Goal: Ask a question

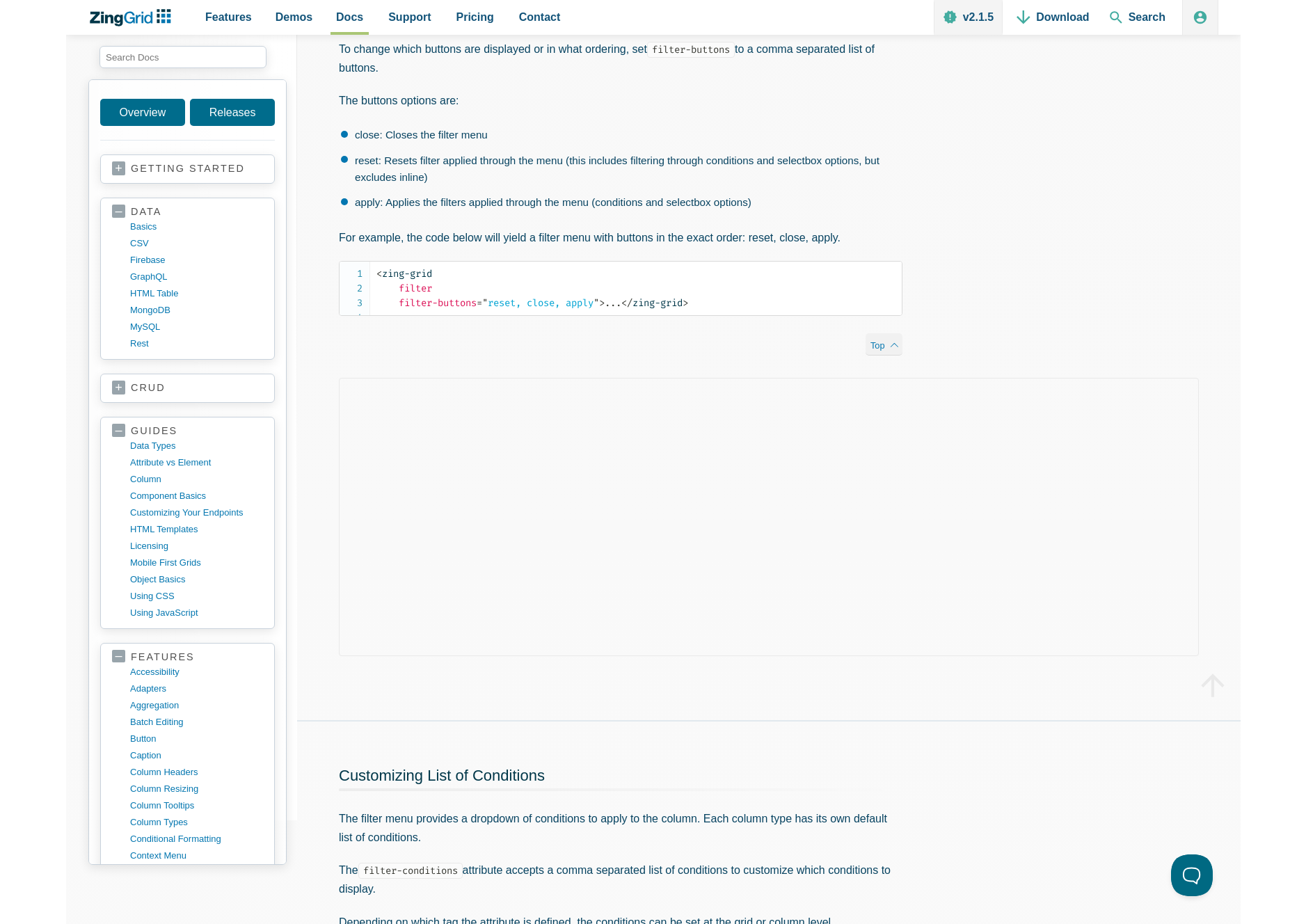
scroll to position [404, 0]
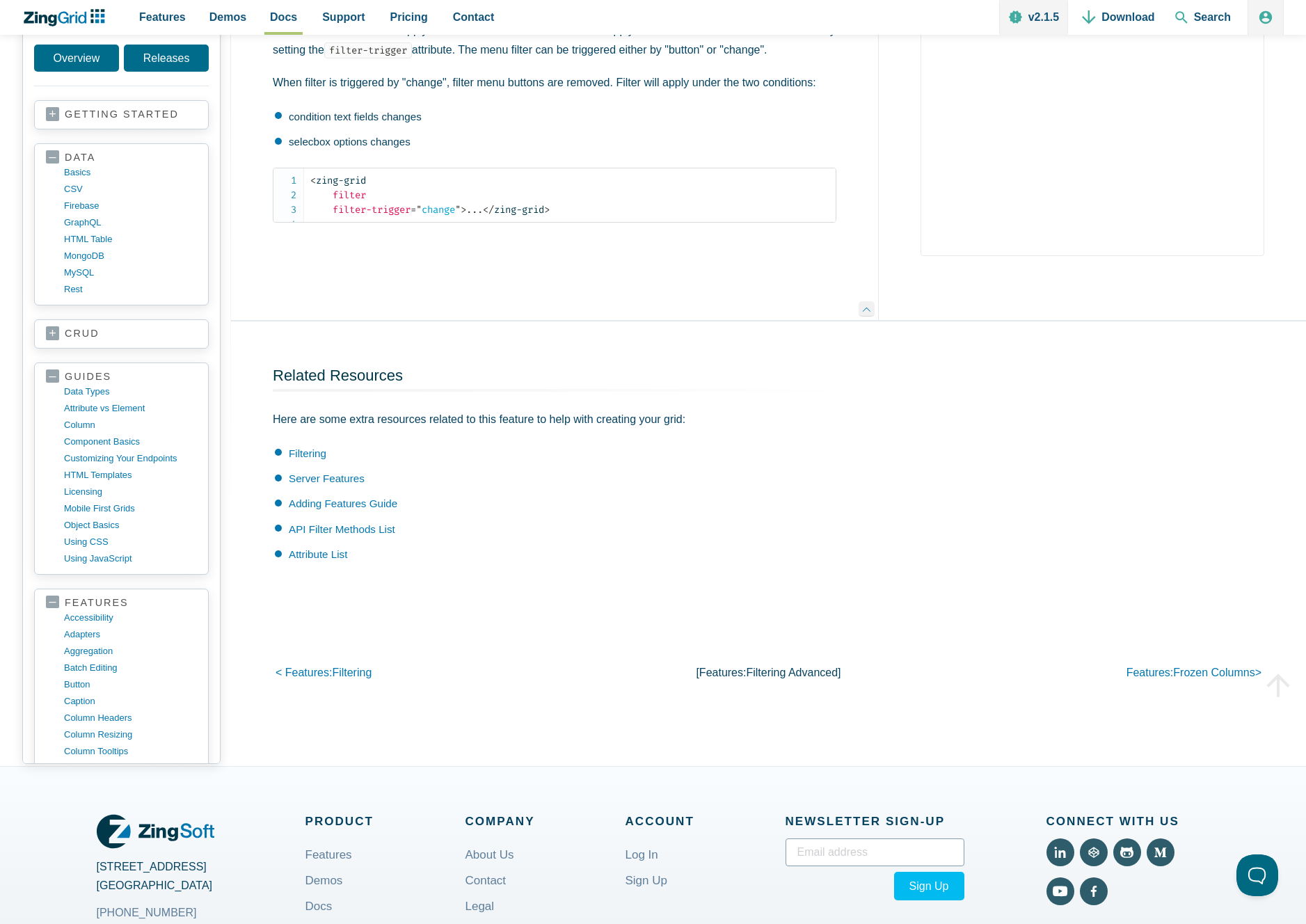
scroll to position [4893, 0]
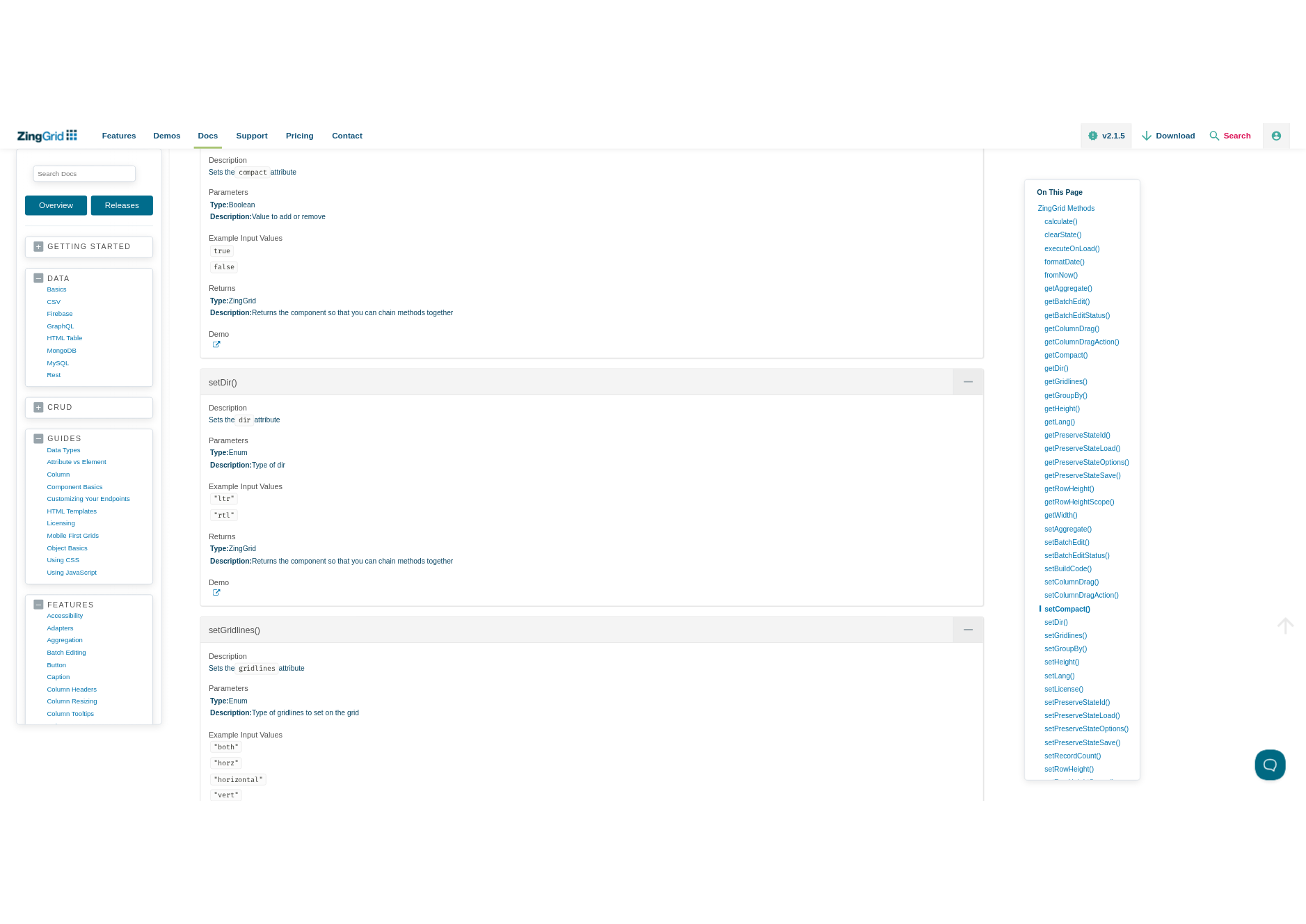
scroll to position [9090, 0]
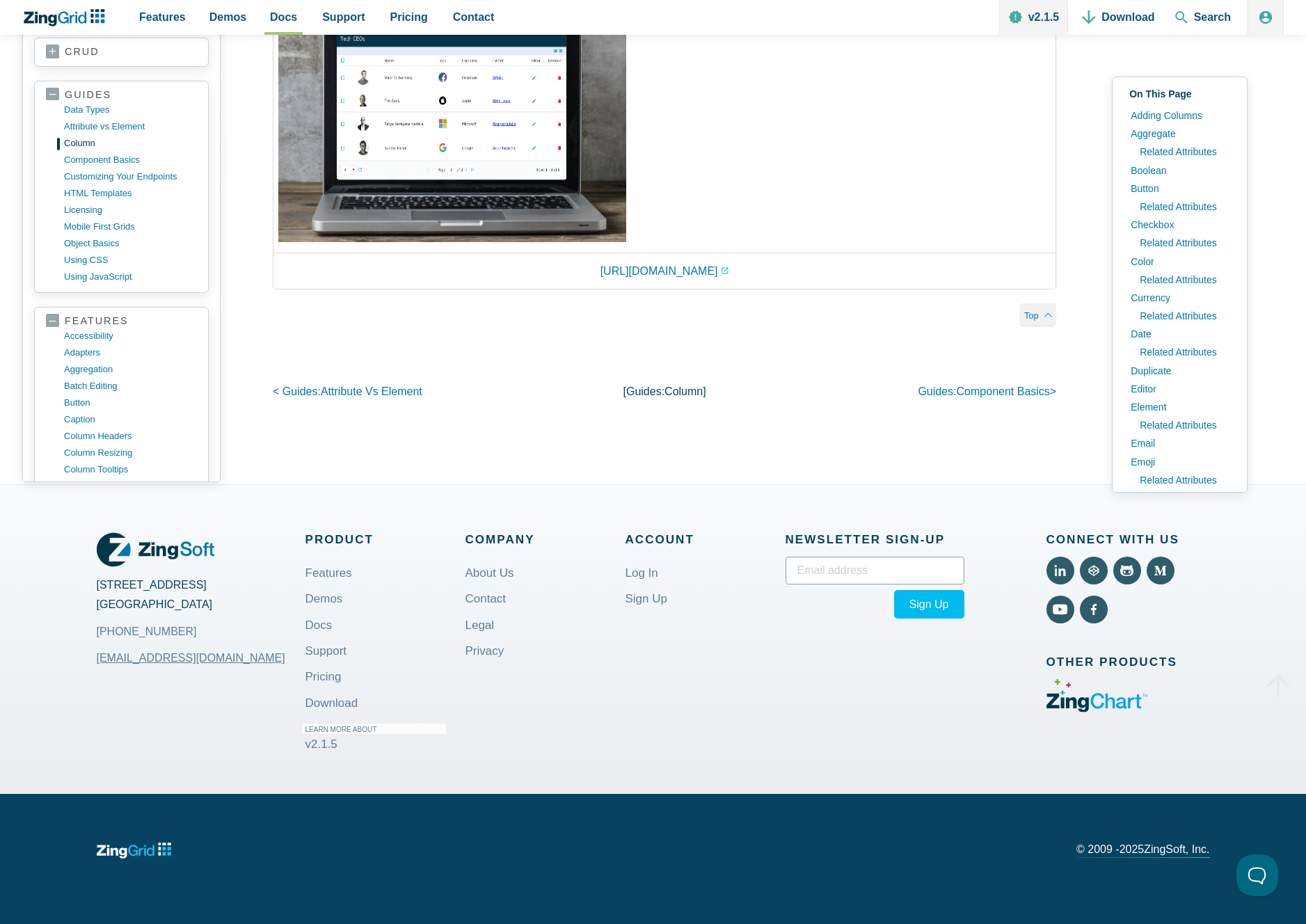
scroll to position [19006, 0]
click at [1103, 712] on icon "Visit ZingChart (External)" at bounding box center [1097, 696] width 101 height 34
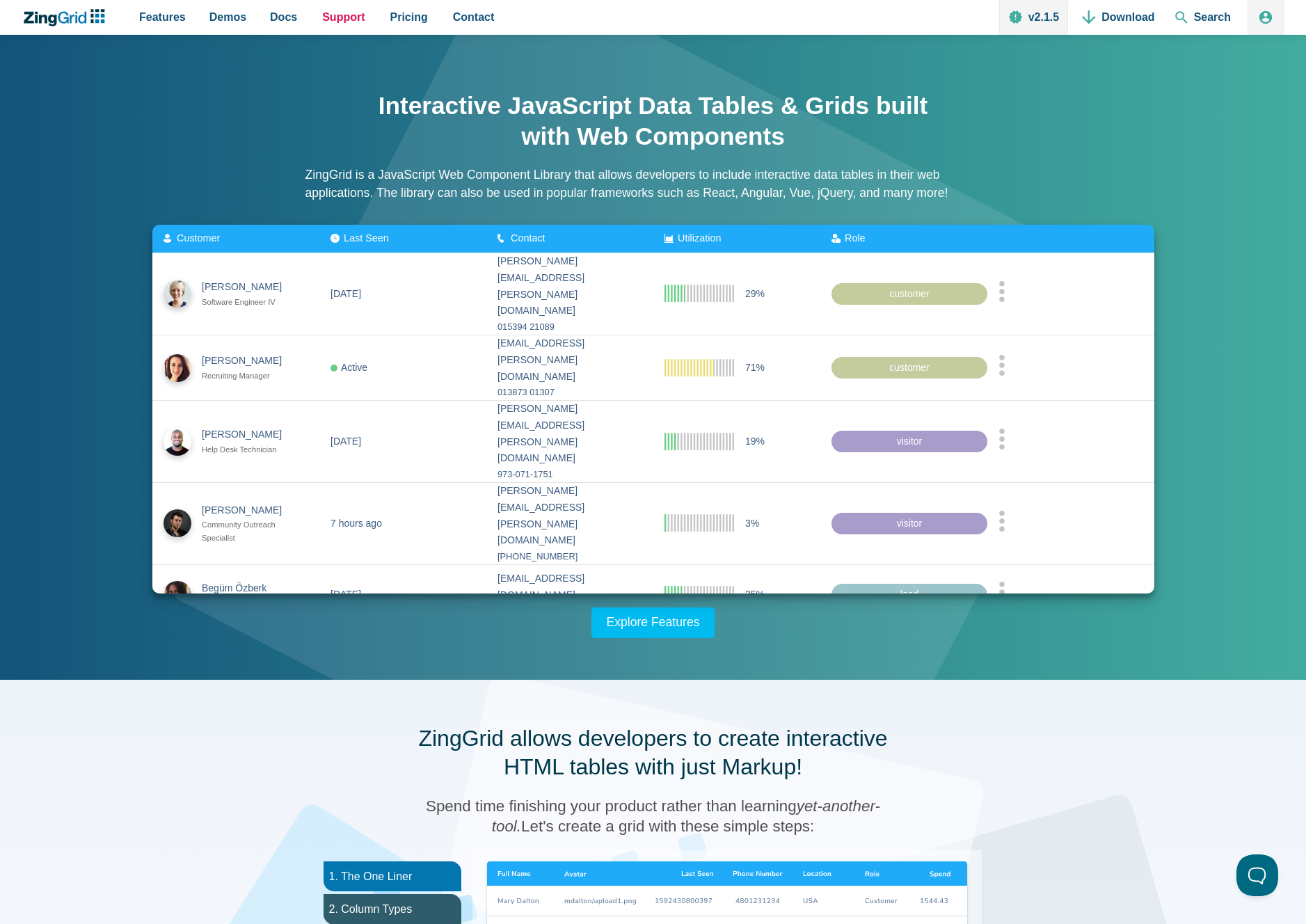
click at [358, 24] on span "Support" at bounding box center [343, 17] width 43 height 18
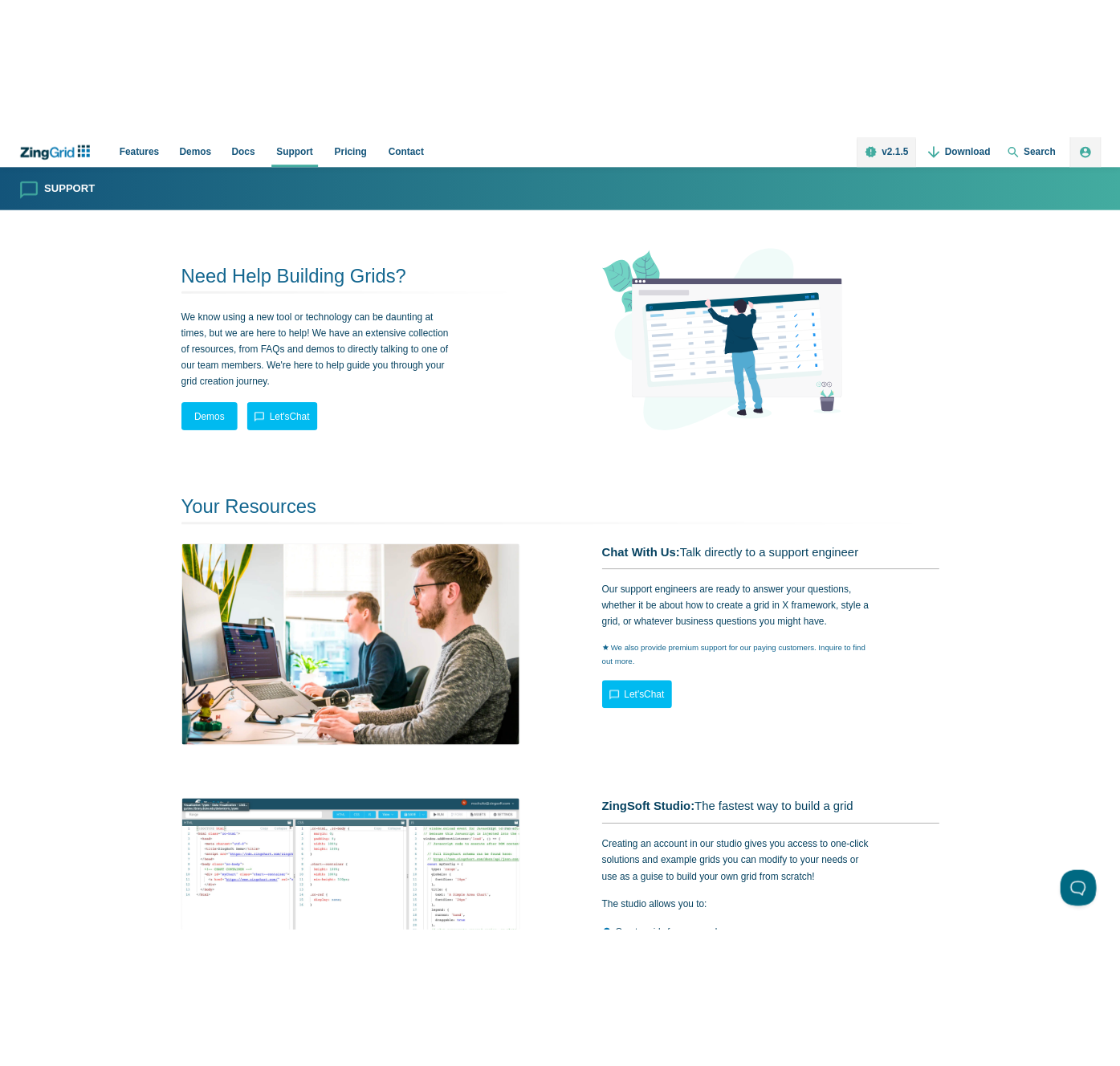
scroll to position [3, 0]
